Goal: Find specific page/section: Find specific page/section

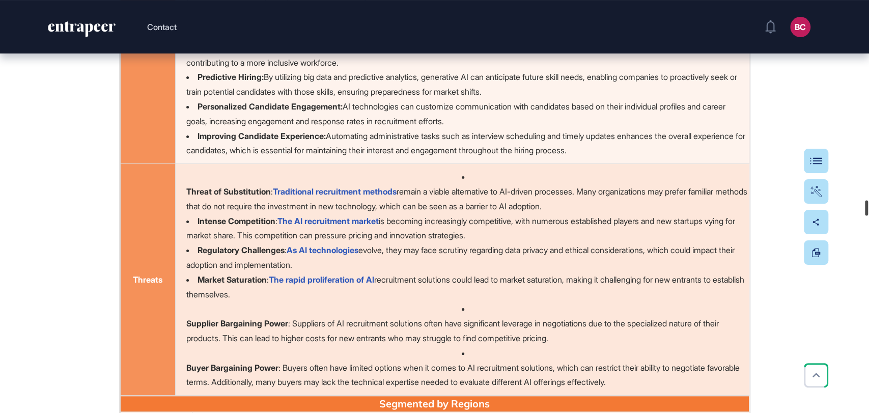
scroll to position [35625, 0]
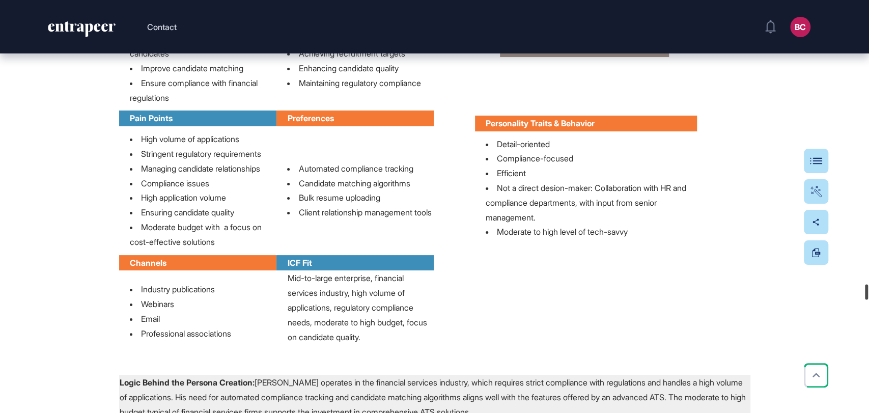
drag, startPoint x: 868, startPoint y: 20, endPoint x: 822, endPoint y: 161, distance: 148.3
click at [859, 286] on div "Contact BC Admin Dashboard Dashboard Profile My Content Request More Data Edit …" at bounding box center [434, 206] width 869 height 413
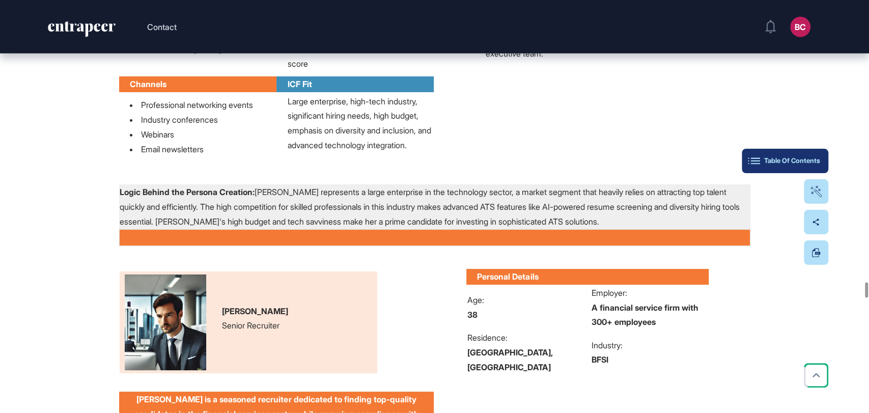
click at [820, 163] on button "Table Of Contents" at bounding box center [785, 161] width 87 height 24
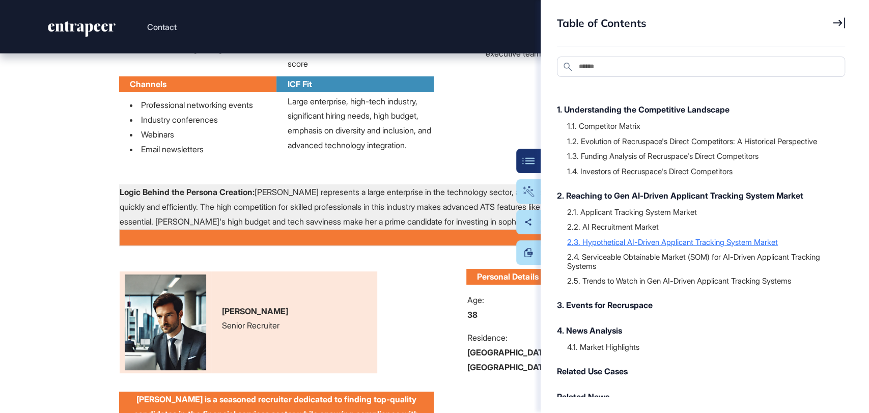
scroll to position [31, 0]
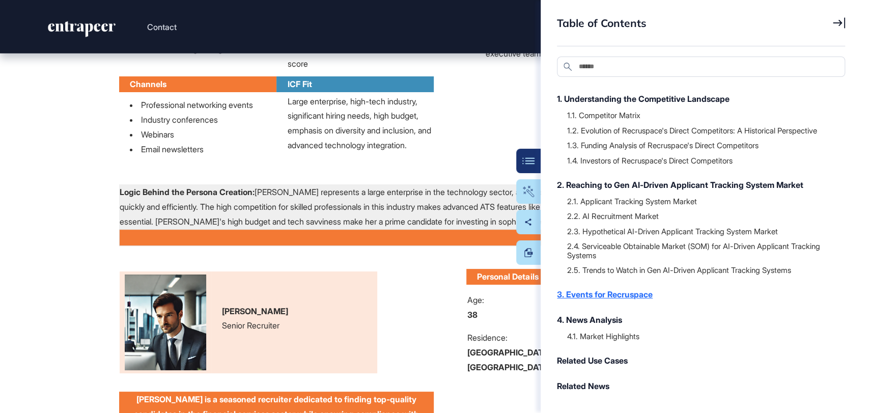
click at [614, 294] on div "3. Events for Recruspace" at bounding box center [696, 294] width 278 height 12
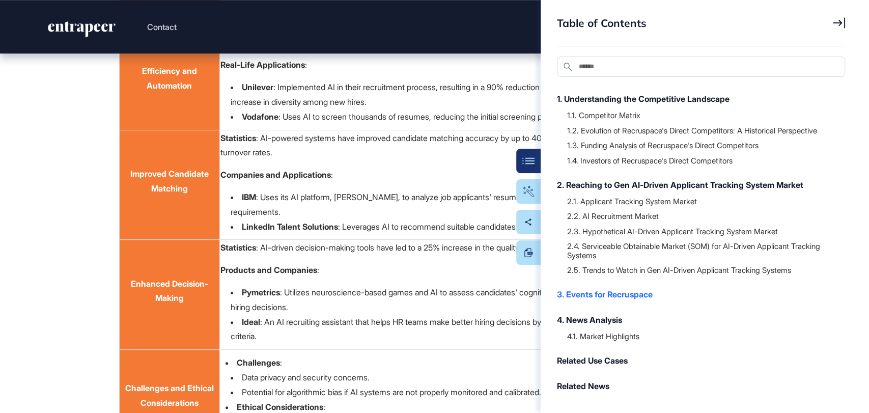
scroll to position [60440, 0]
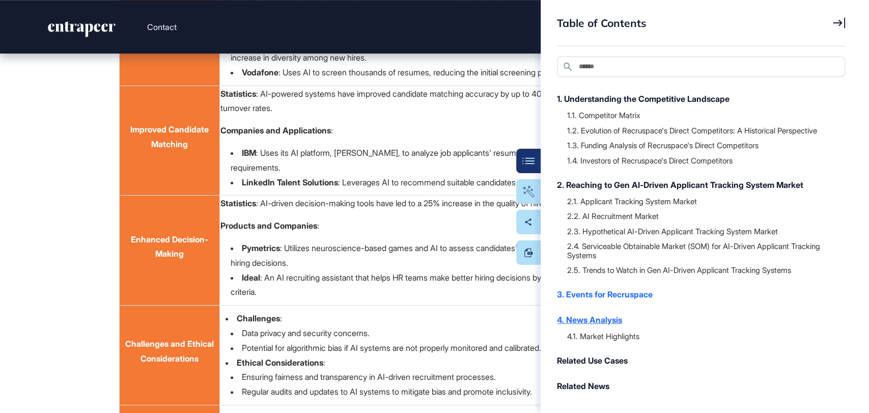
click at [605, 314] on div "4. News Analysis" at bounding box center [696, 320] width 278 height 12
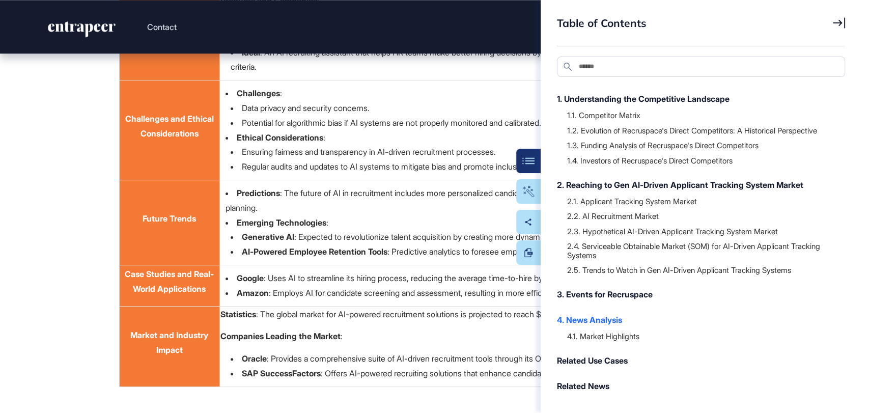
scroll to position [60873, 0]
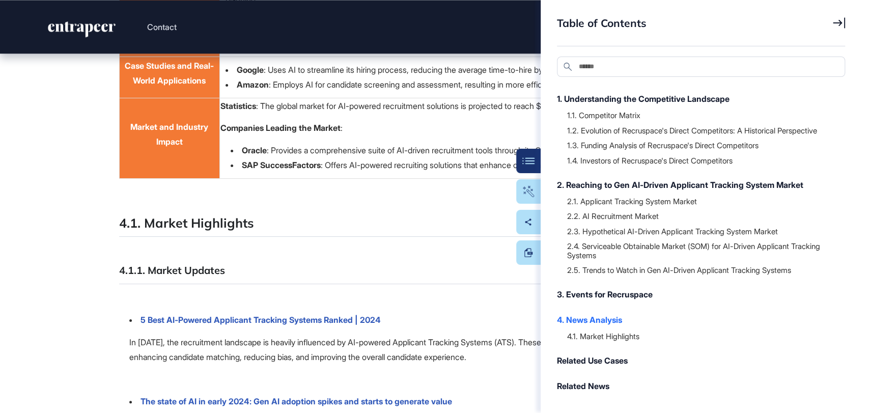
click at [610, 329] on div "4.1. Market Highlights" at bounding box center [696, 336] width 278 height 20
click at [603, 337] on div "4.1. Market Highlights" at bounding box center [701, 336] width 268 height 10
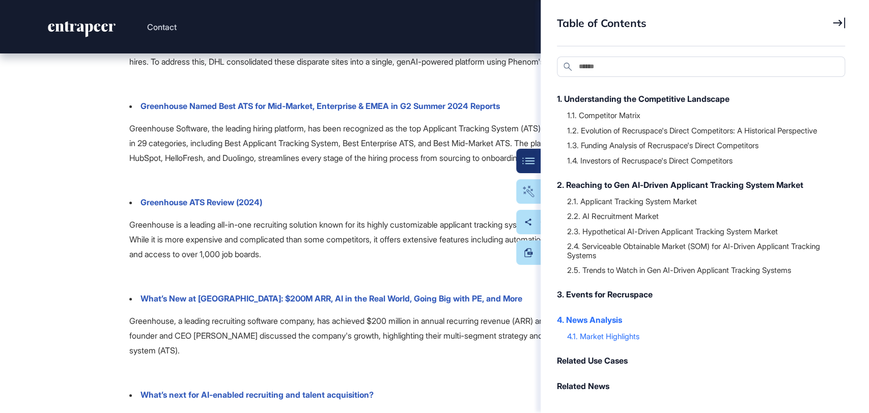
scroll to position [62617, 0]
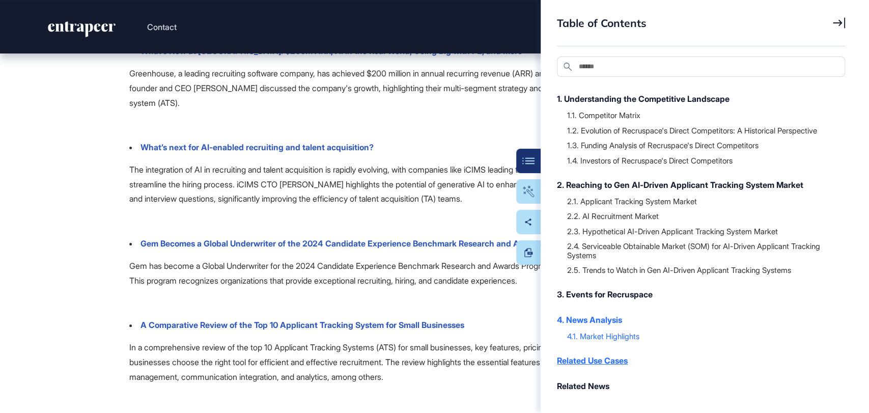
click at [588, 360] on div "Related Use Cases" at bounding box center [696, 360] width 278 height 12
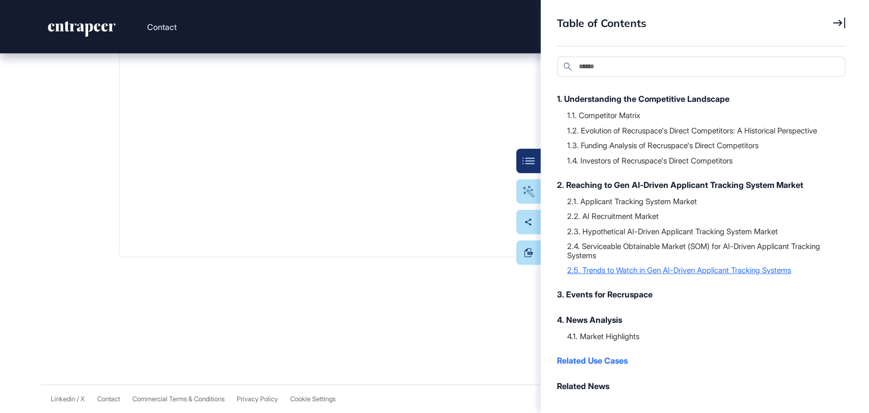
click at [615, 273] on div "2.5. Trends to Watch in Gen AI-Driven Applicant Tracking Systems" at bounding box center [701, 270] width 268 height 10
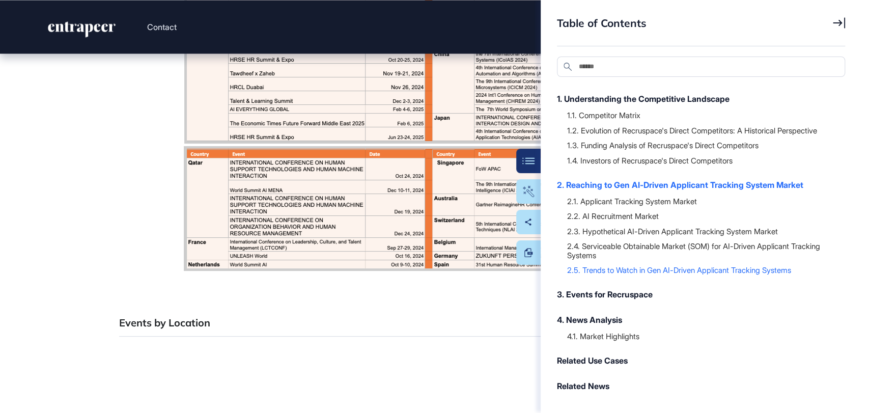
scroll to position [58588, 0]
click at [612, 255] on div "2.4. Serviceable Obtainable Market (SOM) for AI-Driven Applicant Tracking Syste…" at bounding box center [701, 250] width 268 height 19
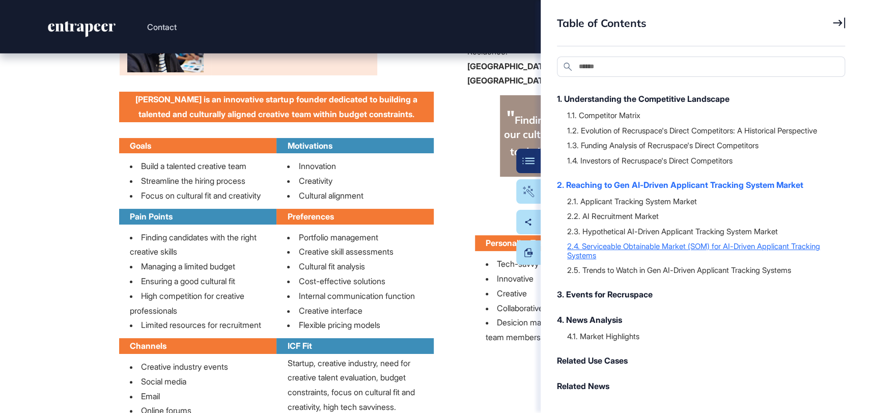
scroll to position [43767, 0]
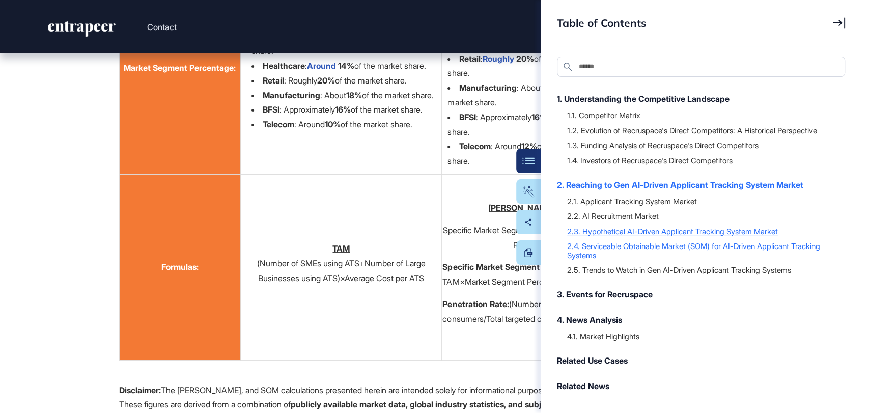
drag, startPoint x: 630, startPoint y: 231, endPoint x: 625, endPoint y: 233, distance: 5.5
click at [625, 233] on div "2.3. Hypothetical AI-Driven Applicant Tracking System Market" at bounding box center [701, 231] width 268 height 10
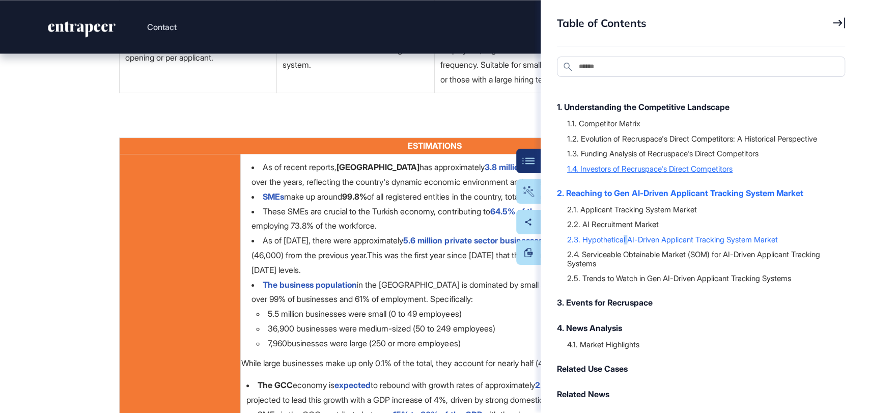
scroll to position [0, 0]
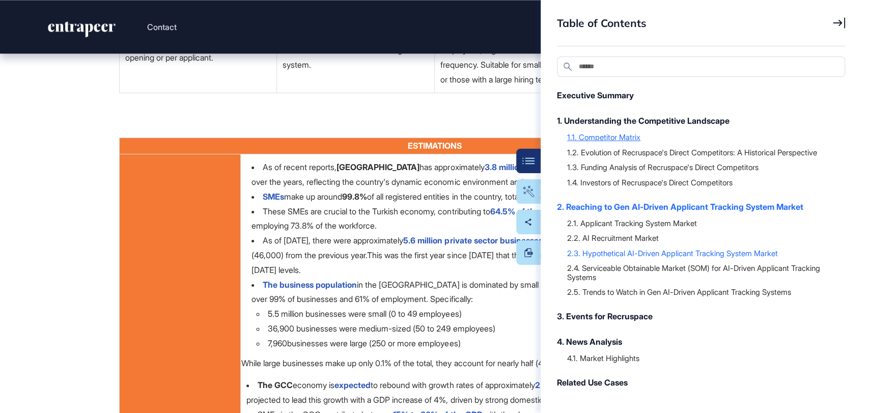
click at [626, 136] on div "1.1. Competitor Matrix" at bounding box center [701, 137] width 268 height 10
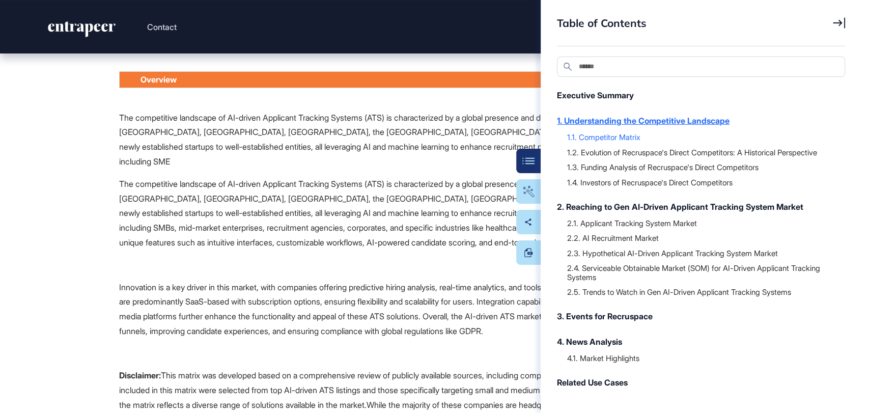
click at [655, 121] on div "1. Understanding the Competitive Landscape" at bounding box center [696, 121] width 278 height 12
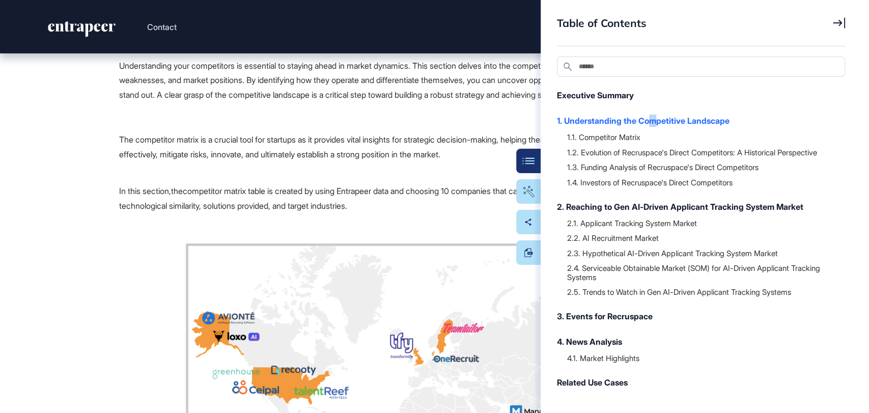
scroll to position [2121, 0]
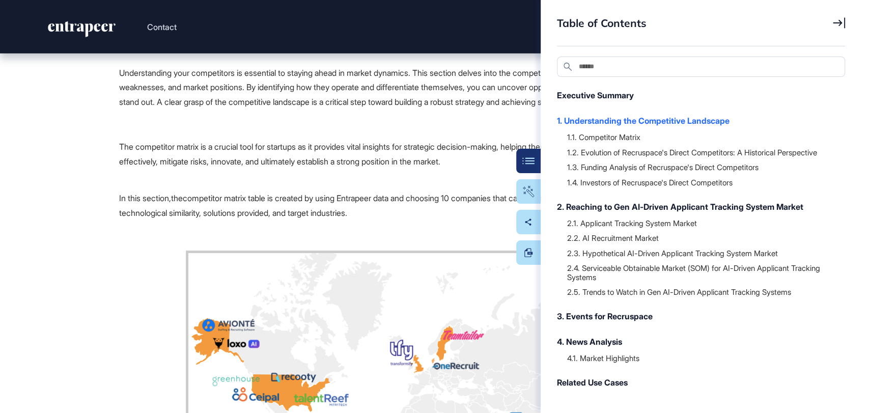
click at [838, 20] on icon at bounding box center [839, 22] width 12 height 11
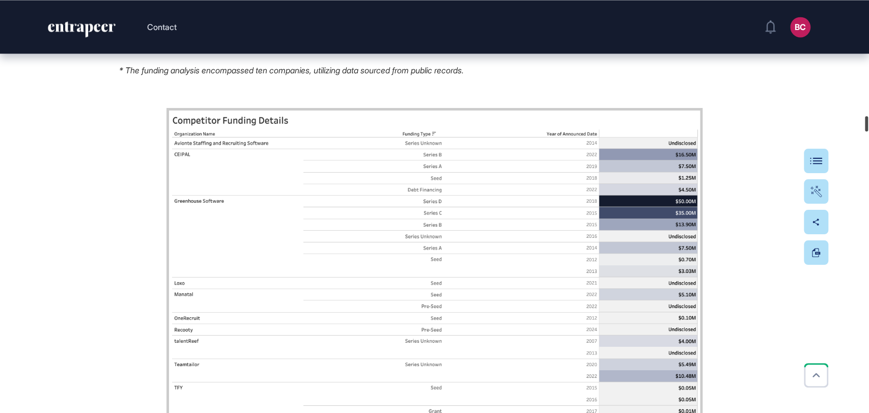
scroll to position [20019, 0]
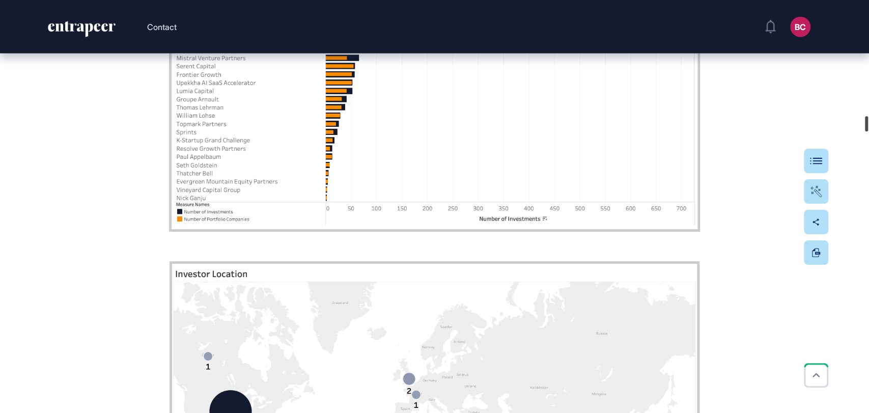
drag, startPoint x: 866, startPoint y: 104, endPoint x: 866, endPoint y: 123, distance: 18.8
click at [866, 123] on div at bounding box center [866, 123] width 3 height 15
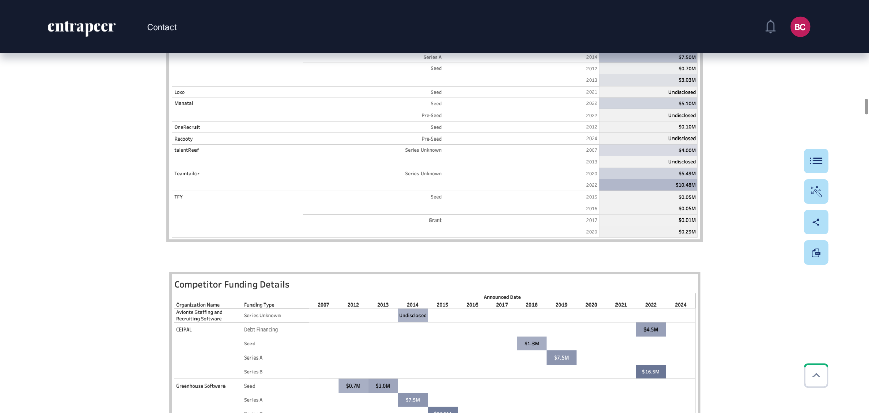
scroll to position [17021, 0]
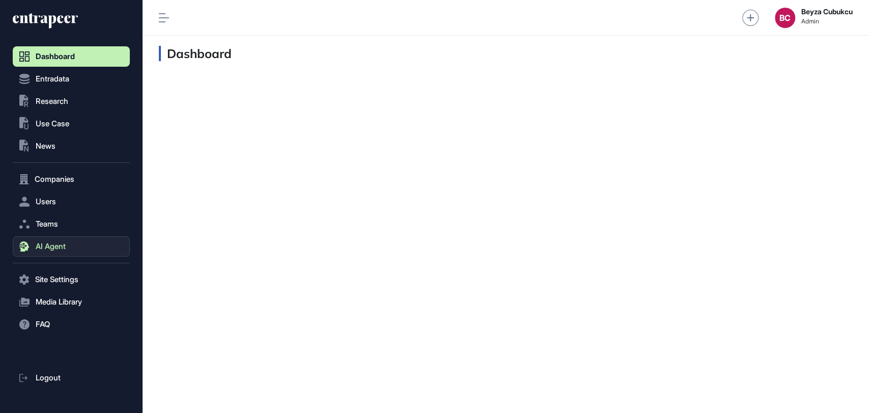
click at [69, 250] on button "AI Agent" at bounding box center [71, 246] width 117 height 20
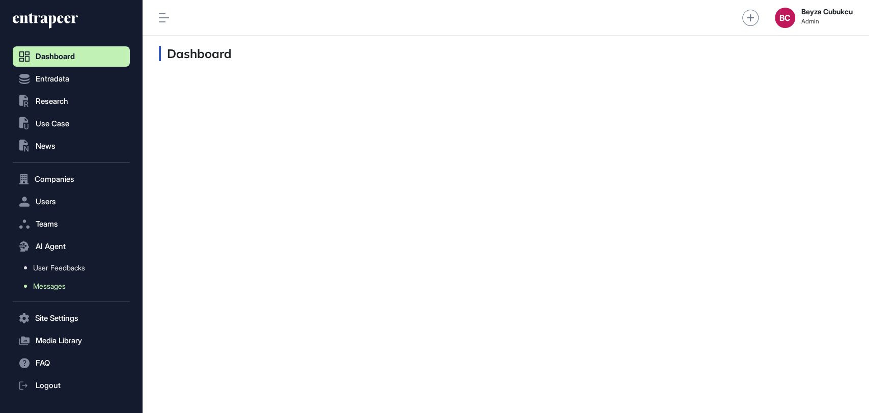
click at [57, 286] on span "Messages" at bounding box center [49, 286] width 33 height 8
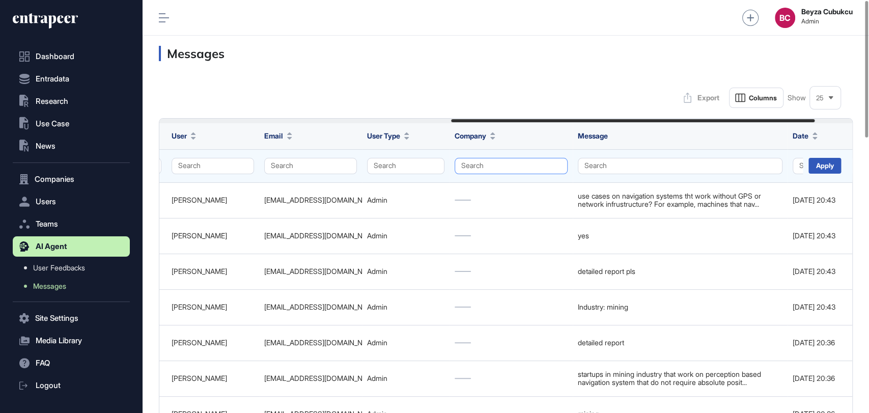
scroll to position [0, 558]
click at [488, 160] on button "Search" at bounding box center [510, 166] width 113 height 16
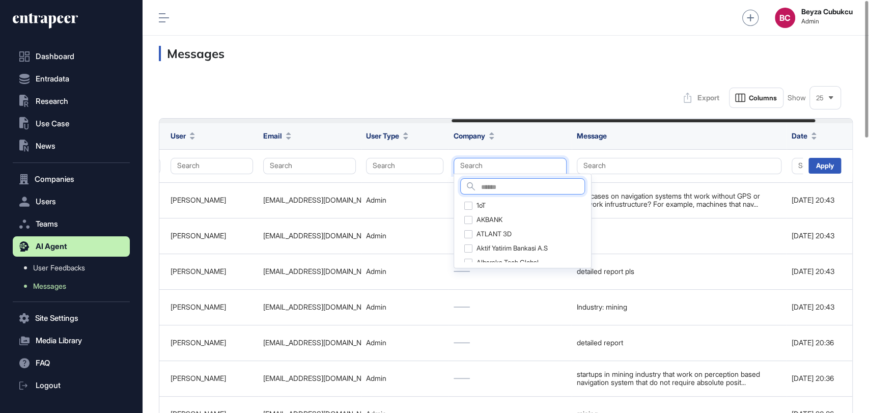
click at [499, 191] on input "text" at bounding box center [532, 188] width 103 height 14
type input "****"
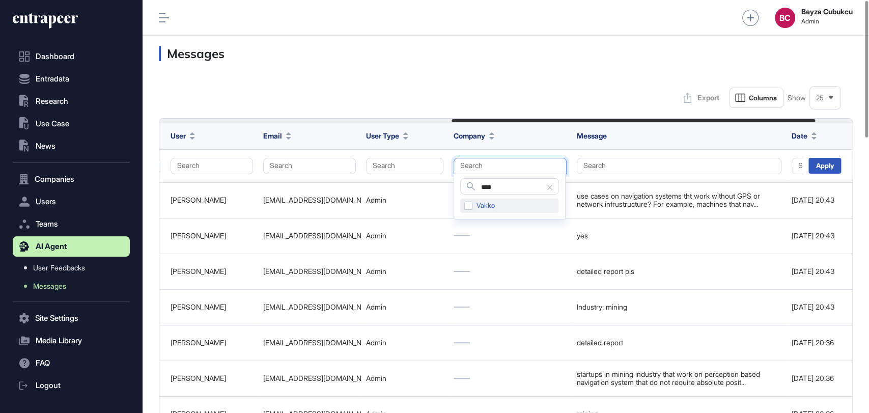
click at [464, 207] on div "Vakko" at bounding box center [509, 206] width 98 height 14
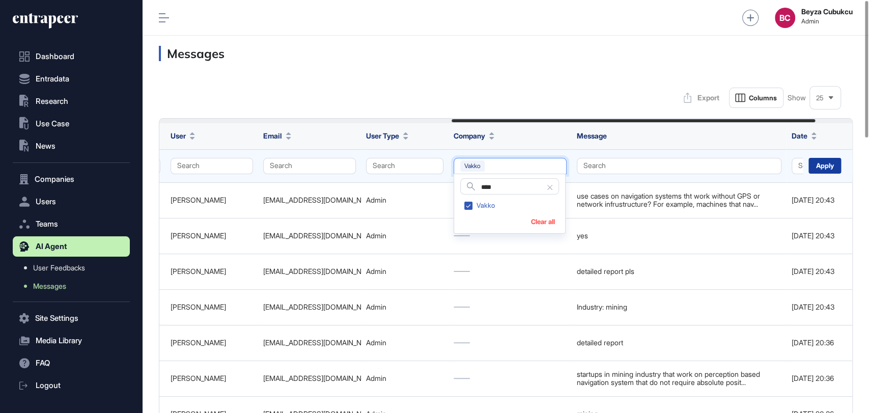
click at [824, 166] on div "Apply" at bounding box center [825, 166] width 33 height 16
